Goal: Task Accomplishment & Management: Manage account settings

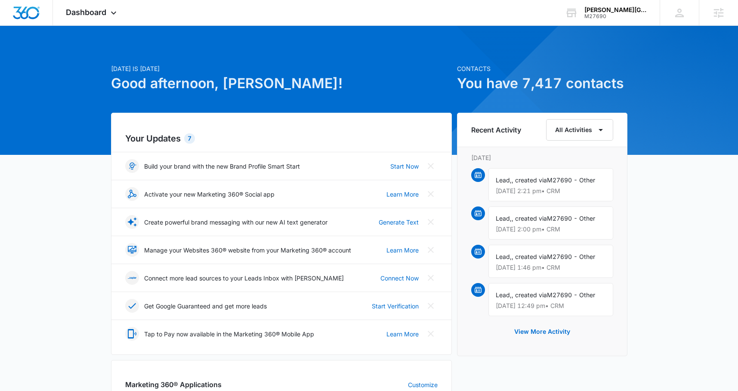
scroll to position [251, 0]
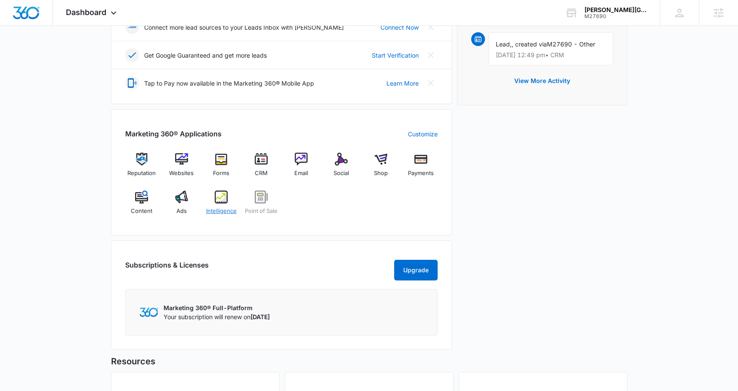
click at [214, 209] on span "Intelligence" at bounding box center [221, 211] width 31 height 9
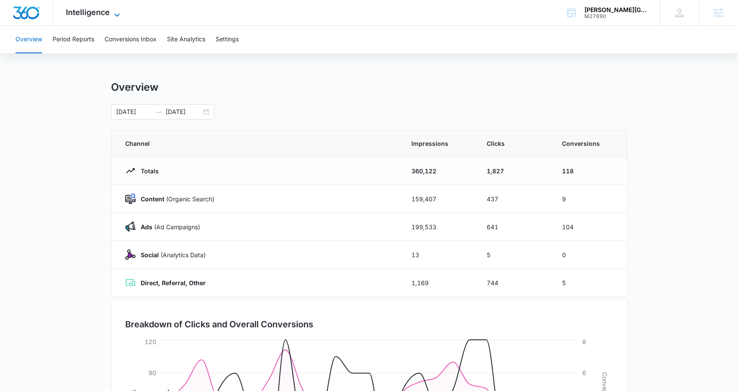
click at [94, 10] on span "Intelligence" at bounding box center [88, 12] width 44 height 9
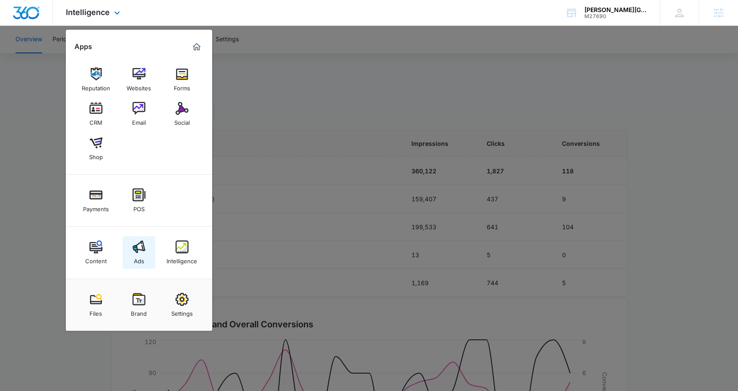
click at [139, 246] on img at bounding box center [139, 247] width 13 height 13
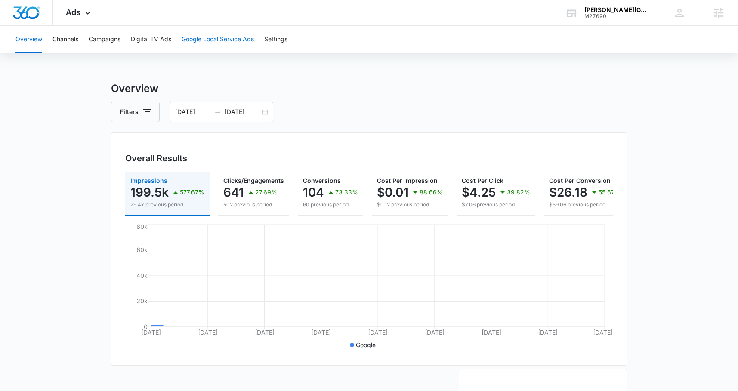
click at [208, 37] on button "Google Local Service Ads" at bounding box center [218, 40] width 72 height 28
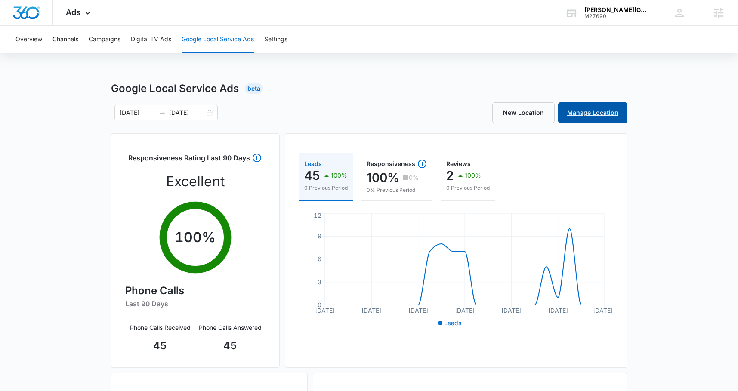
click at [579, 111] on link "Manage Location" at bounding box center [592, 112] width 69 height 21
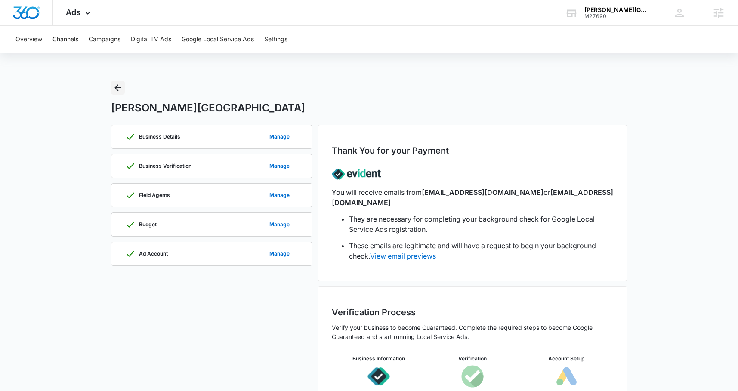
click at [118, 83] on icon "Back" at bounding box center [118, 88] width 10 height 10
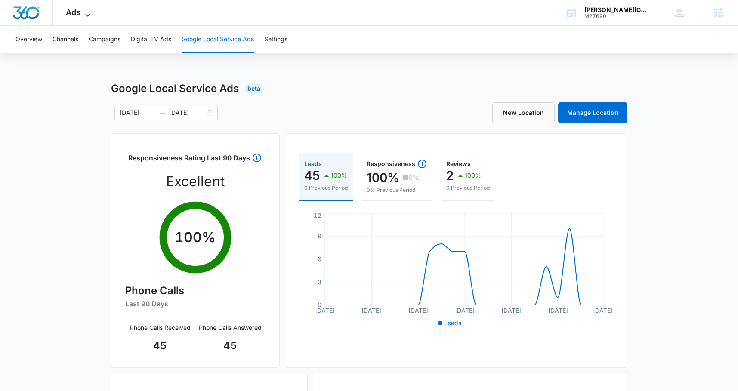
click at [84, 17] on icon at bounding box center [88, 15] width 10 height 10
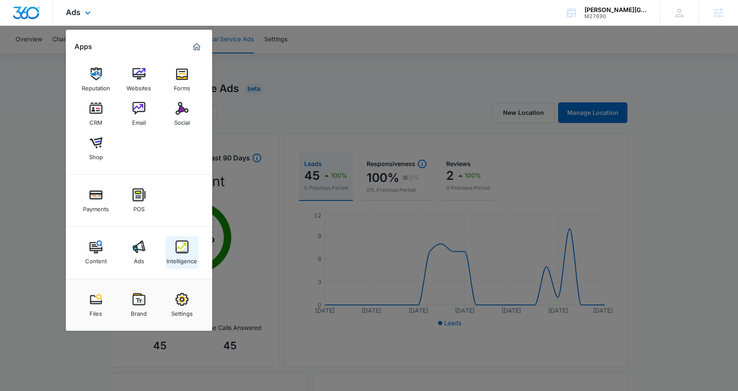
click at [181, 254] on div "Intelligence" at bounding box center [182, 259] width 31 height 11
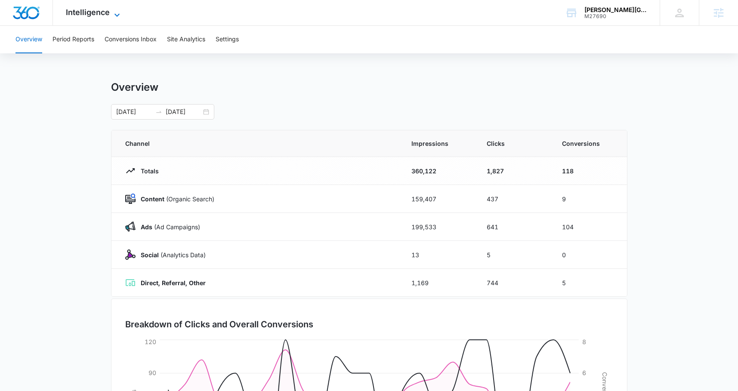
click at [86, 12] on span "Intelligence" at bounding box center [88, 12] width 44 height 9
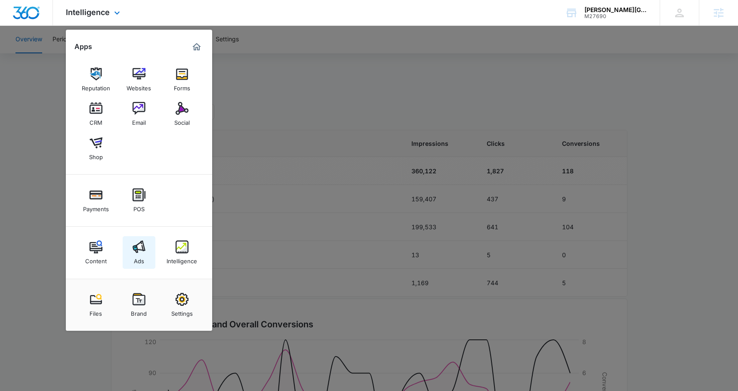
click at [142, 257] on div "Ads" at bounding box center [139, 259] width 10 height 11
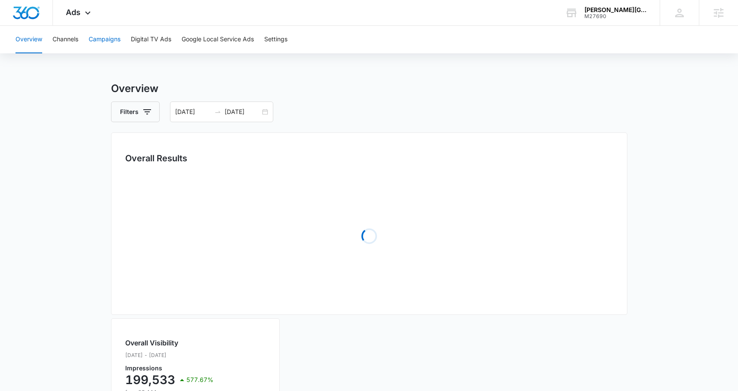
click at [111, 41] on button "Campaigns" at bounding box center [105, 40] width 32 height 28
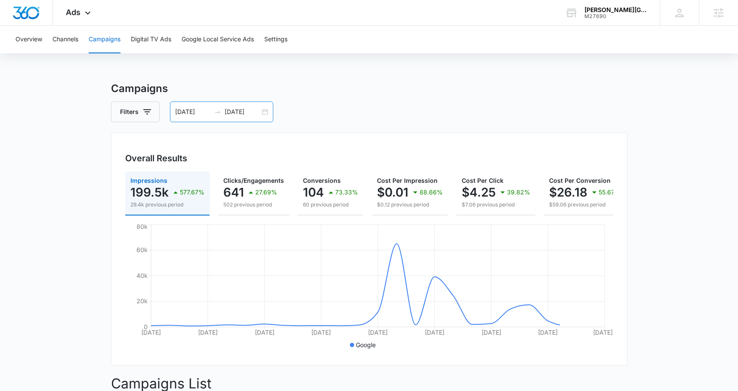
click at [220, 111] on icon "swap-right" at bounding box center [217, 111] width 7 height 7
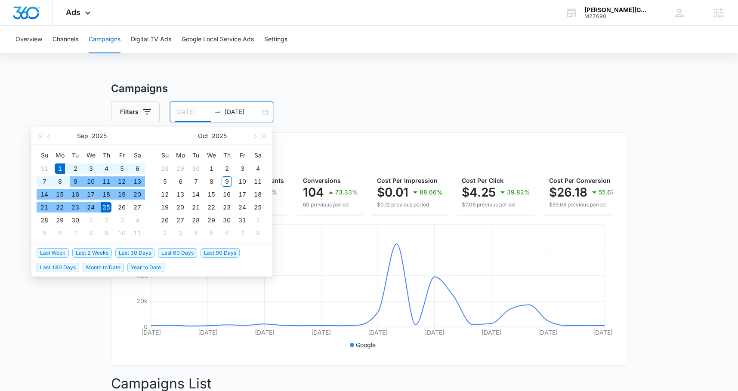
type input "09/01/2025"
click at [59, 168] on div "1" at bounding box center [60, 169] width 10 height 10
type input "09/30/2025"
click at [70, 218] on div "30" at bounding box center [75, 220] width 10 height 10
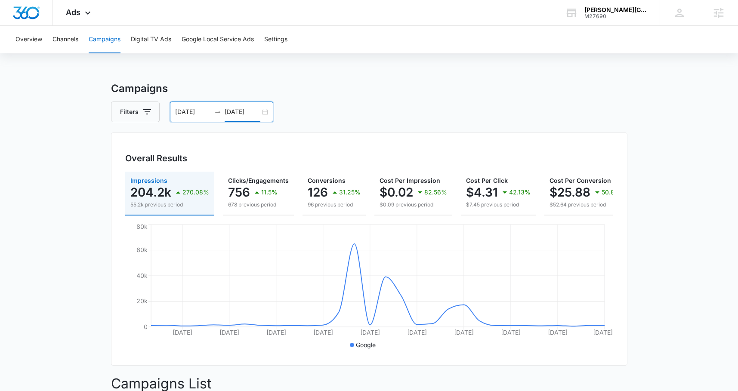
click at [188, 108] on input "09/01/2025" at bounding box center [193, 111] width 36 height 9
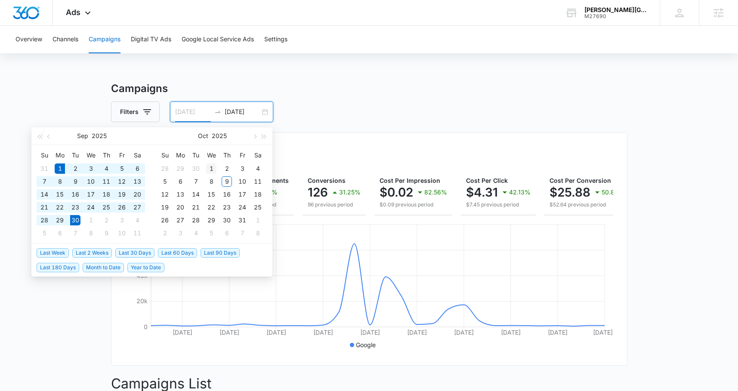
type input "10/01/2025"
click at [211, 170] on div "1" at bounding box center [211, 169] width 10 height 10
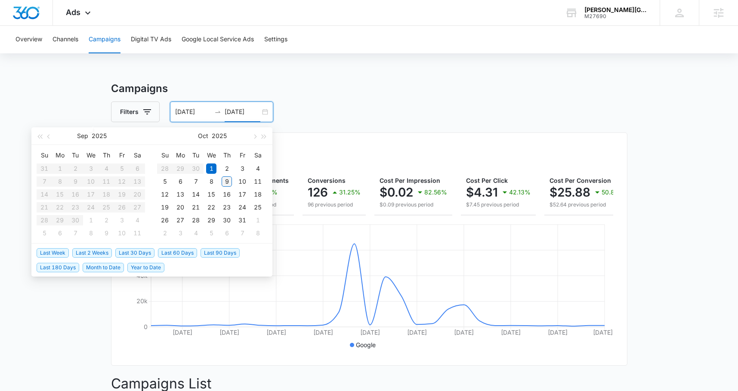
type input "10/09/2025"
click at [230, 185] on div "9" at bounding box center [227, 182] width 10 height 10
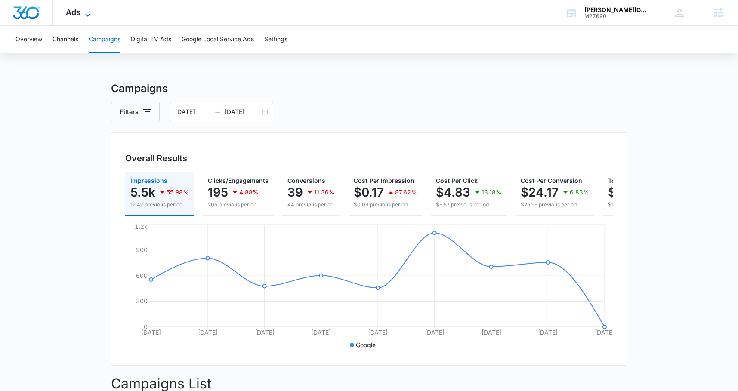
click at [71, 8] on span "Ads" at bounding box center [73, 12] width 15 height 9
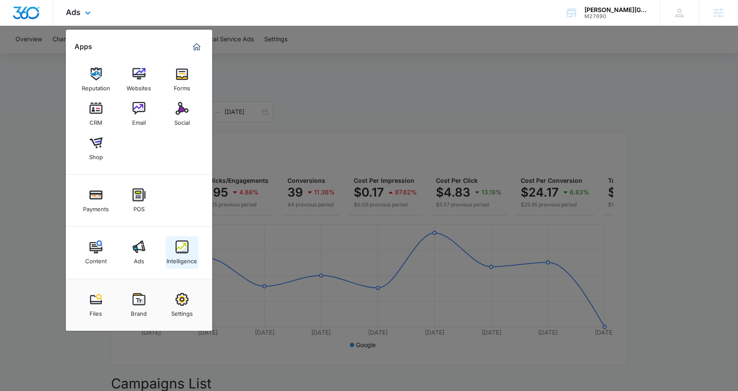
click at [189, 248] on link "Intelligence" at bounding box center [182, 252] width 33 height 33
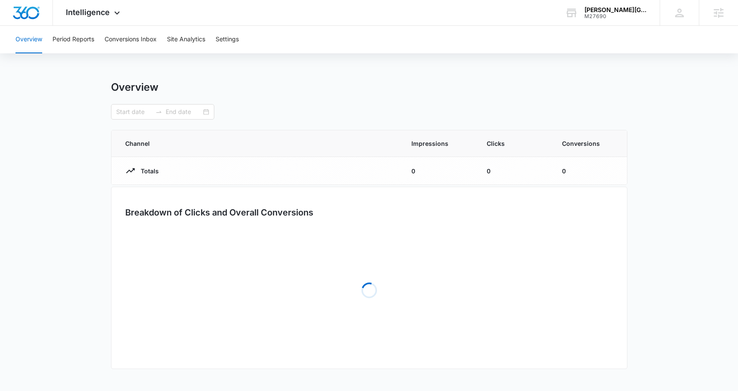
type input "10/01/2025"
type input "10/09/2025"
click at [138, 41] on button "Conversions Inbox" at bounding box center [131, 40] width 52 height 28
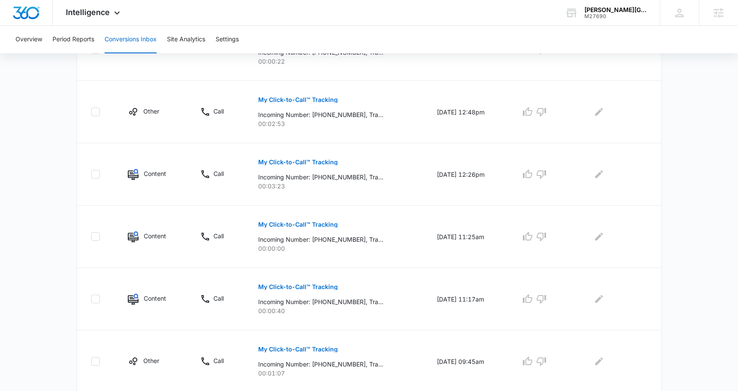
scroll to position [531, 0]
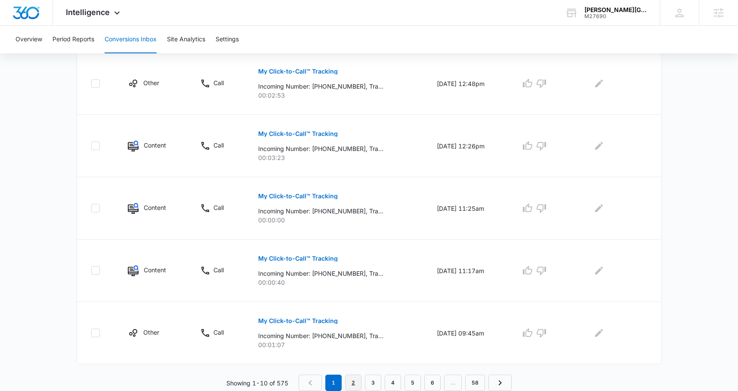
click at [354, 383] on link "2" at bounding box center [353, 383] width 16 height 16
click at [374, 383] on link "3" at bounding box center [375, 383] width 16 height 16
click at [321, 261] on p "My Click-to-Call™ Tracking" at bounding box center [298, 259] width 80 height 6
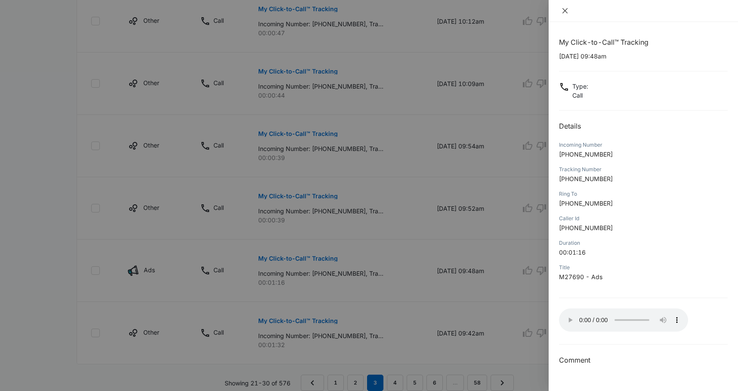
click at [564, 12] on icon "close" at bounding box center [565, 10] width 5 height 5
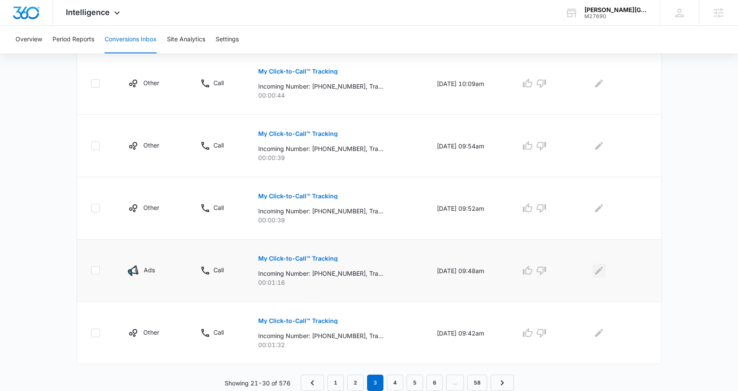
click at [602, 269] on icon "Edit Comments" at bounding box center [599, 271] width 10 height 10
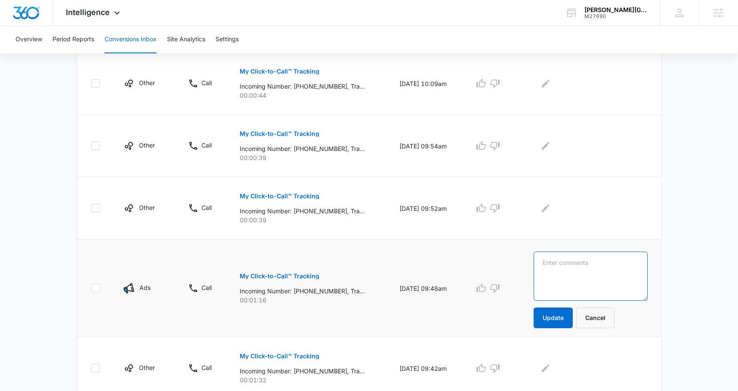
click at [597, 269] on textarea at bounding box center [591, 276] width 114 height 49
type textarea "Boarding Call"
click at [567, 321] on button "Update" at bounding box center [553, 318] width 39 height 21
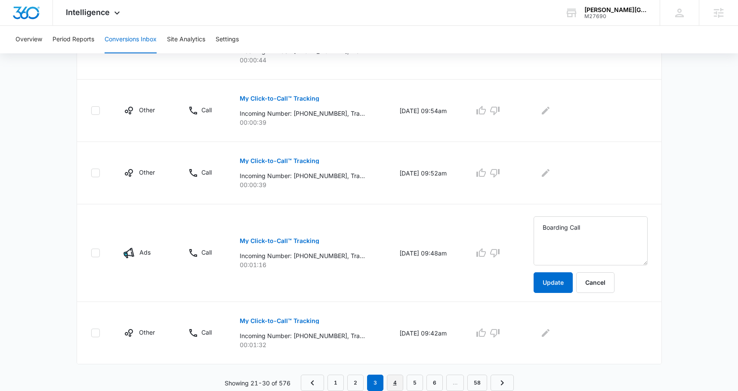
click at [392, 378] on link "4" at bounding box center [395, 383] width 16 height 16
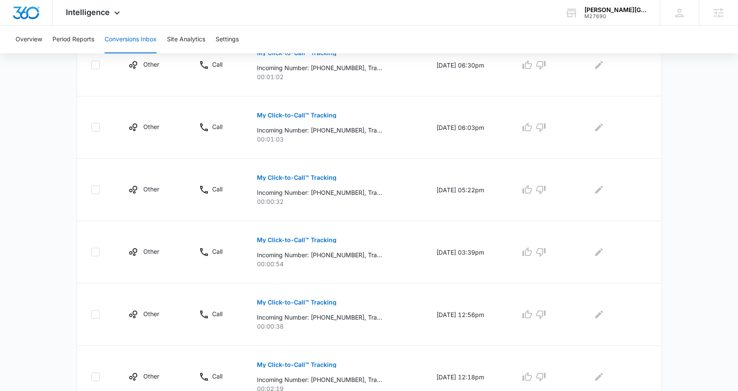
scroll to position [531, 0]
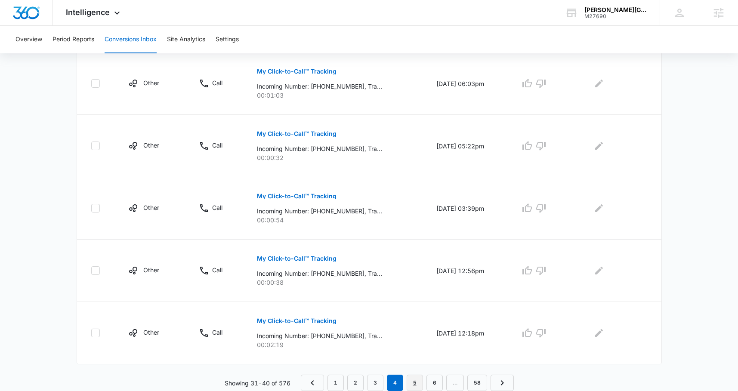
click at [416, 381] on link "5" at bounding box center [415, 383] width 16 height 16
click at [428, 379] on link "6" at bounding box center [425, 383] width 16 height 16
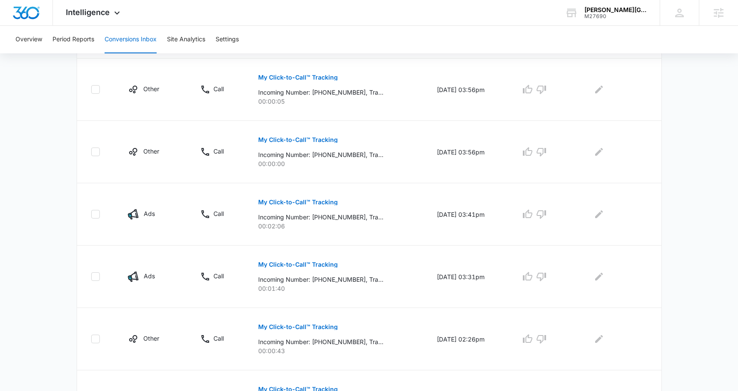
scroll to position [401, 0]
click at [313, 199] on p "My Click-to-Call™ Tracking" at bounding box center [298, 201] width 80 height 6
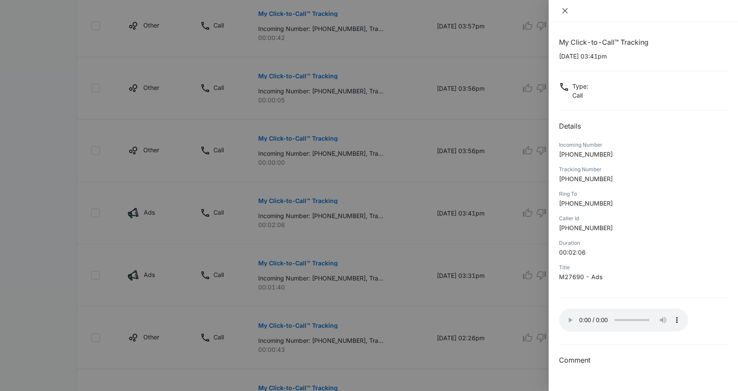
click at [567, 10] on icon "close" at bounding box center [565, 10] width 7 height 7
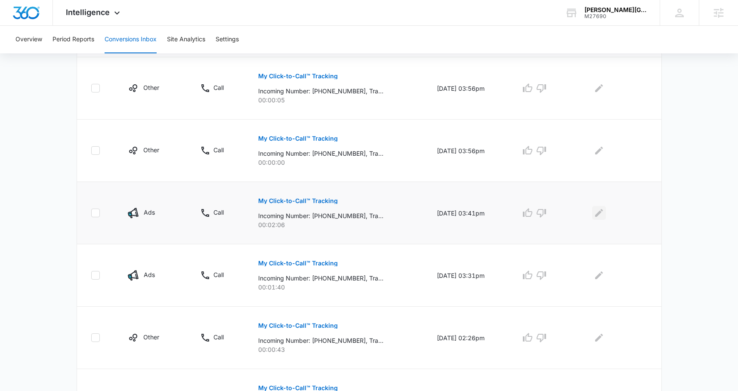
click at [601, 218] on icon "Edit Comments" at bounding box center [599, 213] width 10 height 10
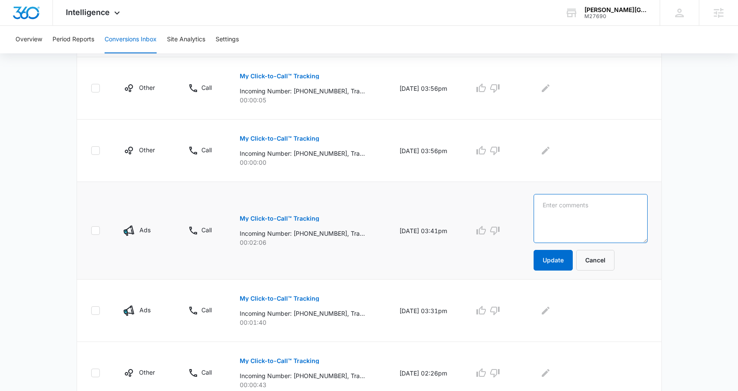
click at [595, 217] on textarea at bounding box center [591, 218] width 114 height 49
type textarea "Boarding Campaign"
click at [569, 262] on button "Update" at bounding box center [553, 260] width 39 height 21
click at [282, 302] on button "My Click-to-Call™ Tracking" at bounding box center [280, 298] width 80 height 21
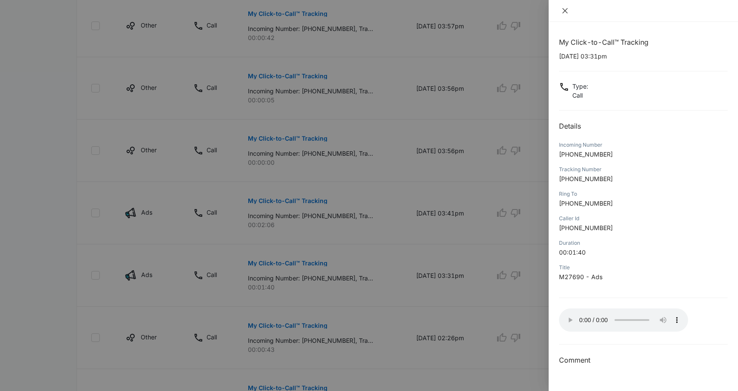
click at [565, 13] on icon "close" at bounding box center [565, 10] width 7 height 7
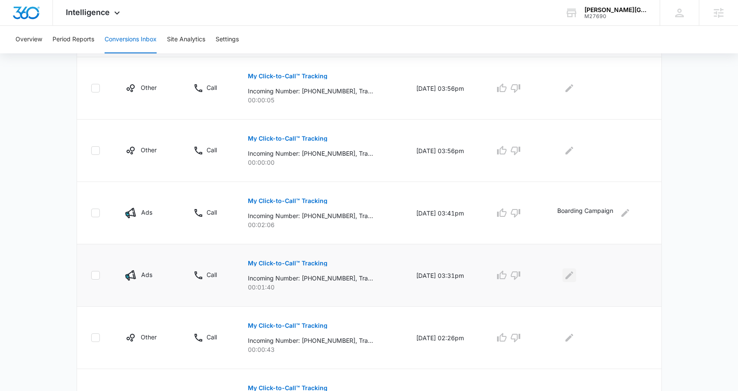
click at [573, 272] on icon "Edit Comments" at bounding box center [570, 276] width 8 height 8
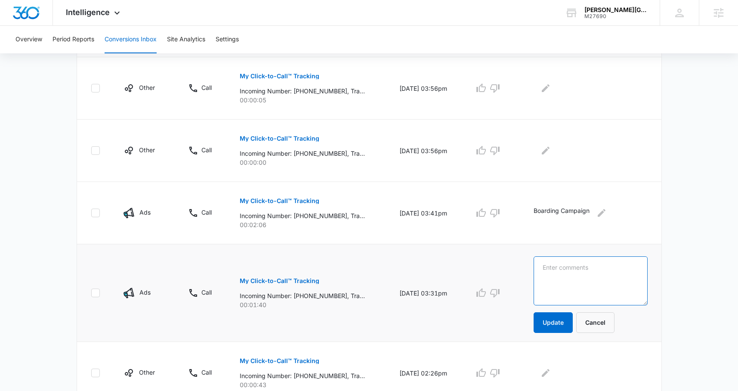
click at [574, 274] on textarea at bounding box center [591, 281] width 114 height 49
type textarea "PMax"
click at [569, 331] on button "Update" at bounding box center [553, 323] width 39 height 21
click at [486, 293] on icon "button" at bounding box center [481, 292] width 9 height 9
click at [486, 215] on icon "button" at bounding box center [481, 213] width 10 height 10
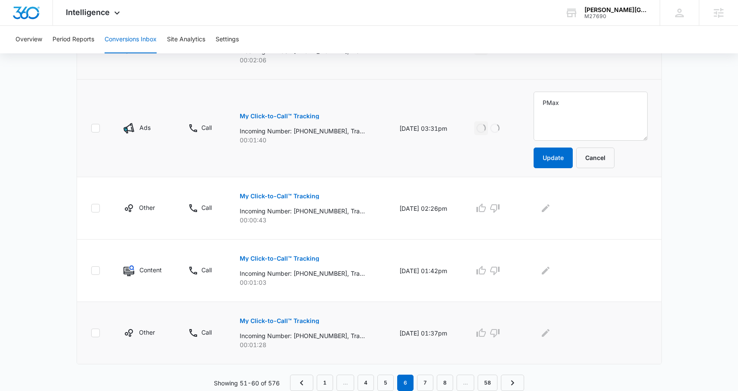
scroll to position [531, 0]
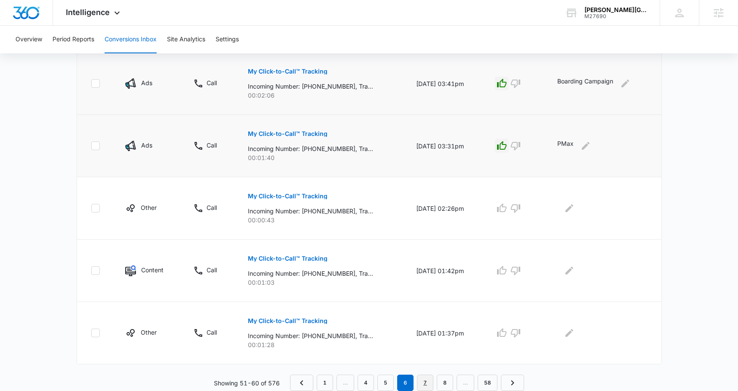
click at [430, 380] on link "7" at bounding box center [425, 383] width 16 height 16
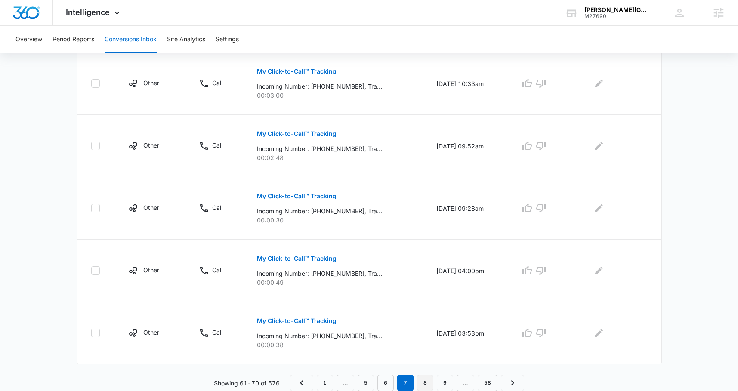
click at [424, 382] on link "8" at bounding box center [425, 383] width 16 height 16
click at [427, 377] on link "9" at bounding box center [423, 383] width 16 height 16
click at [425, 378] on link "10" at bounding box center [424, 383] width 20 height 16
click at [322, 321] on p "My Click-to-Call™ Tracking" at bounding box center [298, 321] width 80 height 6
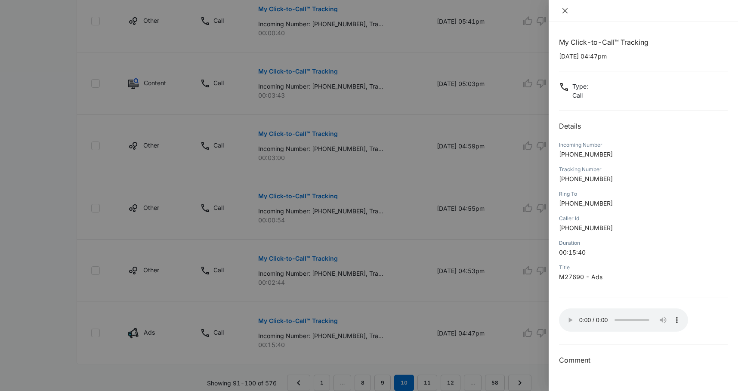
click at [566, 10] on icon "close" at bounding box center [565, 10] width 7 height 7
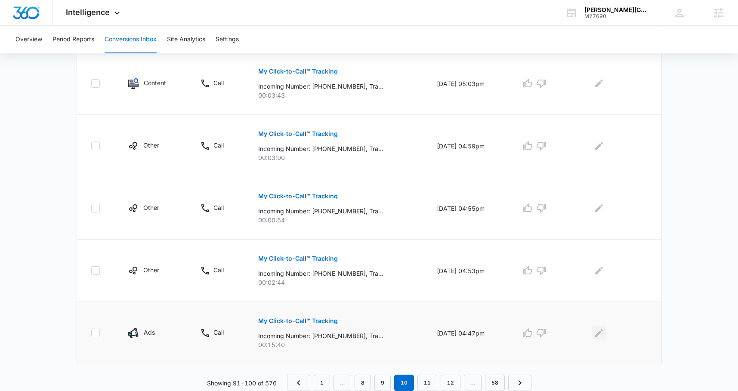
click at [598, 333] on icon "Edit Comments" at bounding box center [599, 333] width 10 height 10
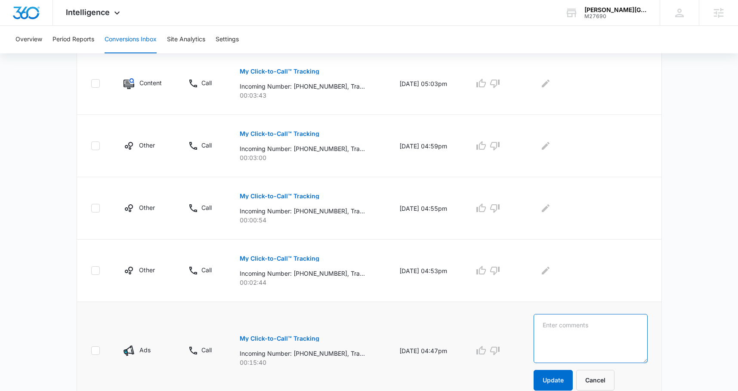
click at [591, 329] on textarea at bounding box center [591, 338] width 114 height 49
type textarea "Brand Campaign"
click at [573, 373] on button "Update" at bounding box center [553, 380] width 39 height 21
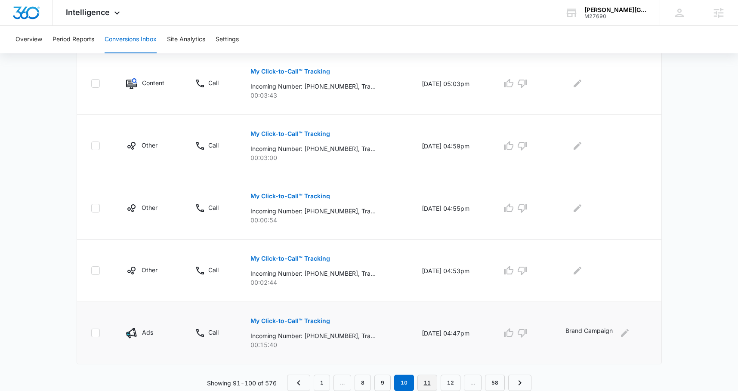
click at [430, 384] on link "11" at bounding box center [428, 383] width 20 height 16
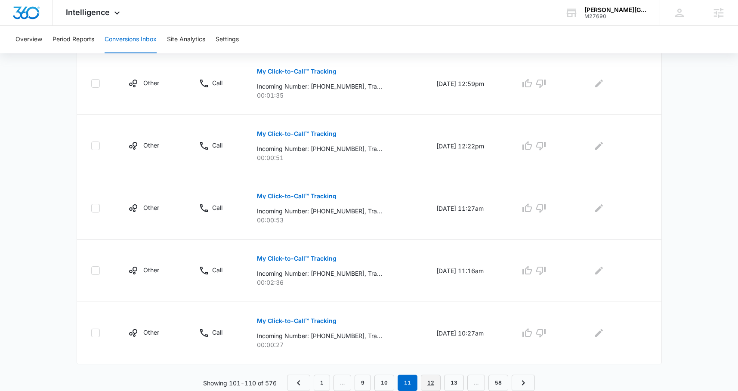
click at [434, 384] on link "12" at bounding box center [431, 383] width 20 height 16
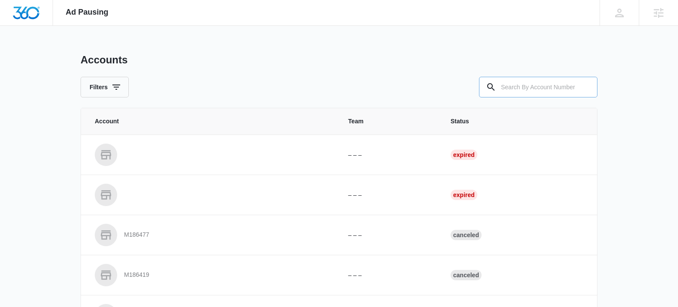
click at [512, 85] on input "text" at bounding box center [538, 87] width 118 height 21
type input "M27690"
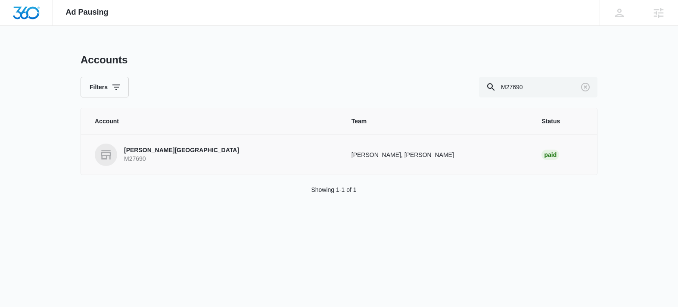
click at [169, 151] on p "[PERSON_NAME][GEOGRAPHIC_DATA]" at bounding box center [181, 150] width 115 height 9
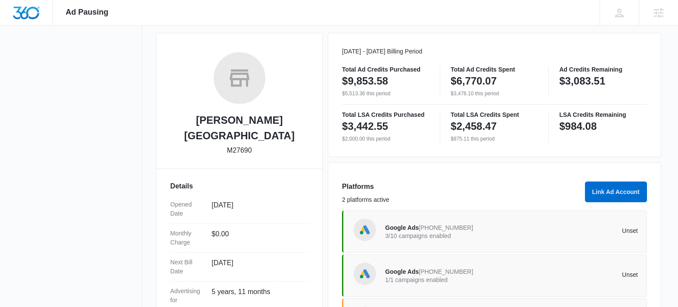
scroll to position [153, 0]
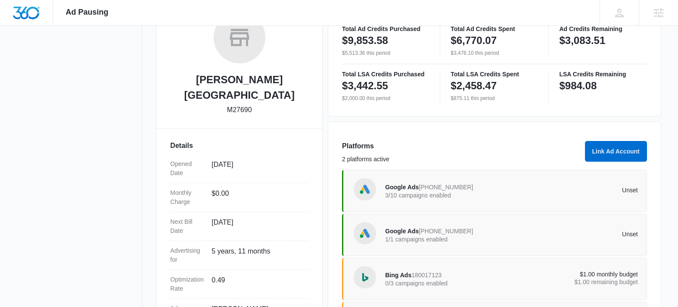
click at [457, 194] on p "3/10 campaigns enabled" at bounding box center [448, 195] width 126 height 6
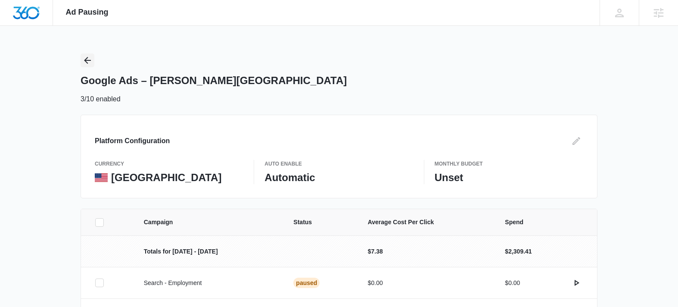
click at [86, 61] on icon "Back" at bounding box center [87, 60] width 10 height 10
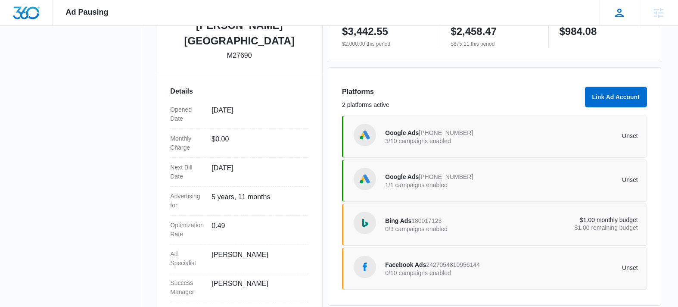
scroll to position [217, 0]
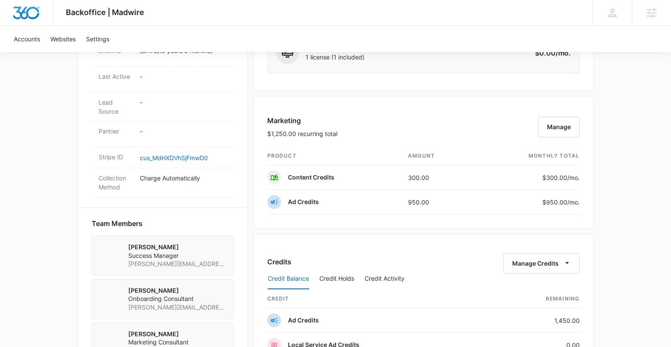
scroll to position [481, 0]
